Goal: Find specific page/section: Find specific page/section

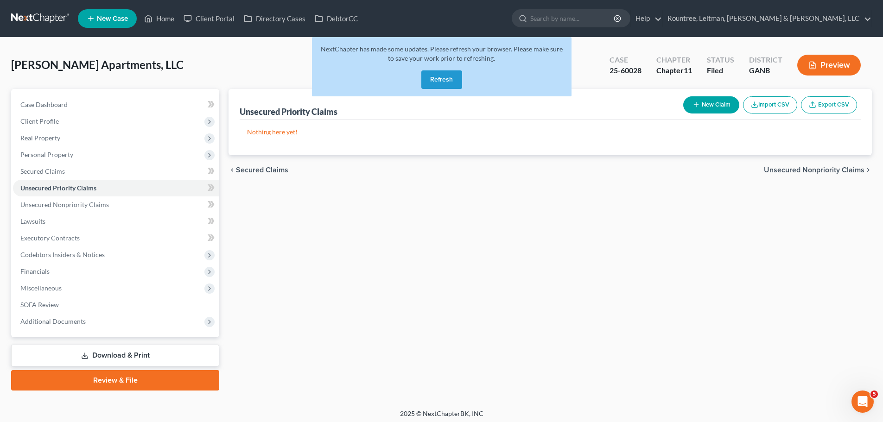
click at [429, 76] on button "Refresh" at bounding box center [441, 79] width 41 height 19
